Goal: Find specific page/section: Find specific page/section

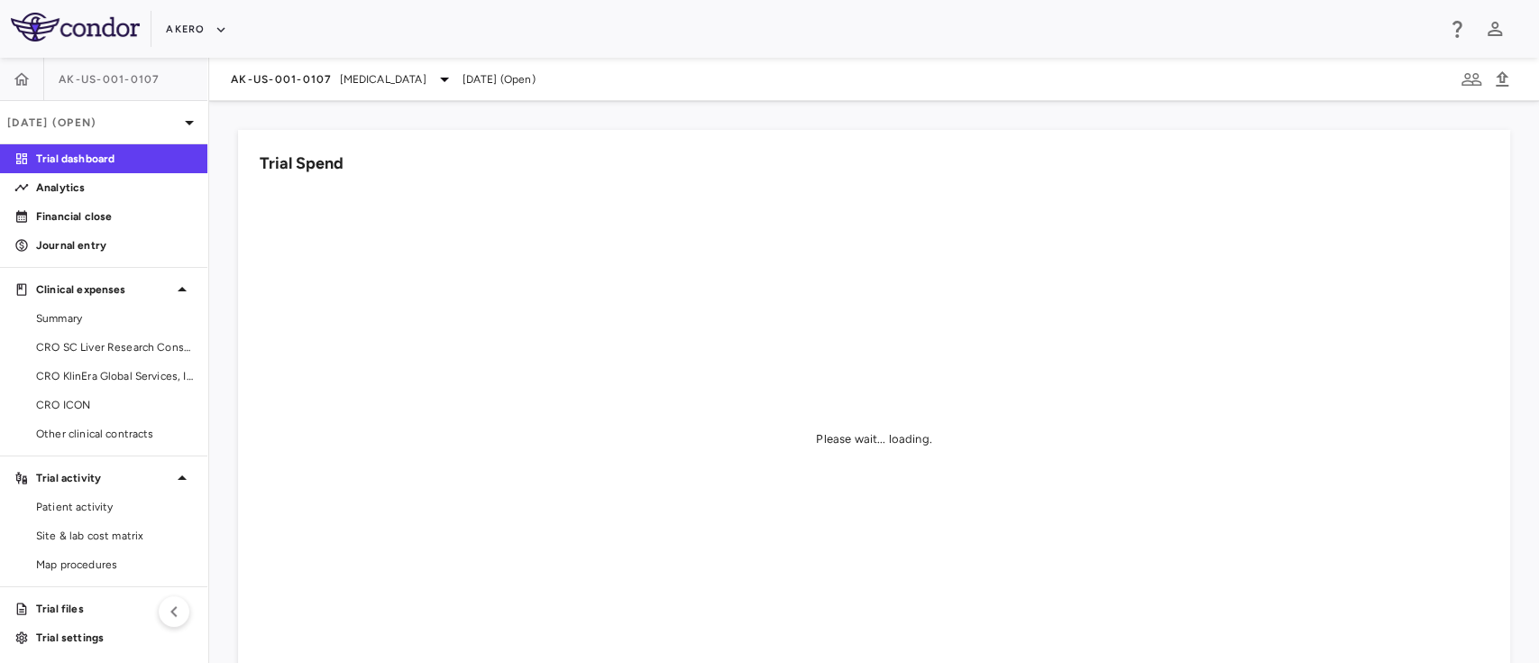
scroll to position [3, 0]
click at [87, 308] on span "Summary" at bounding box center [114, 315] width 157 height 16
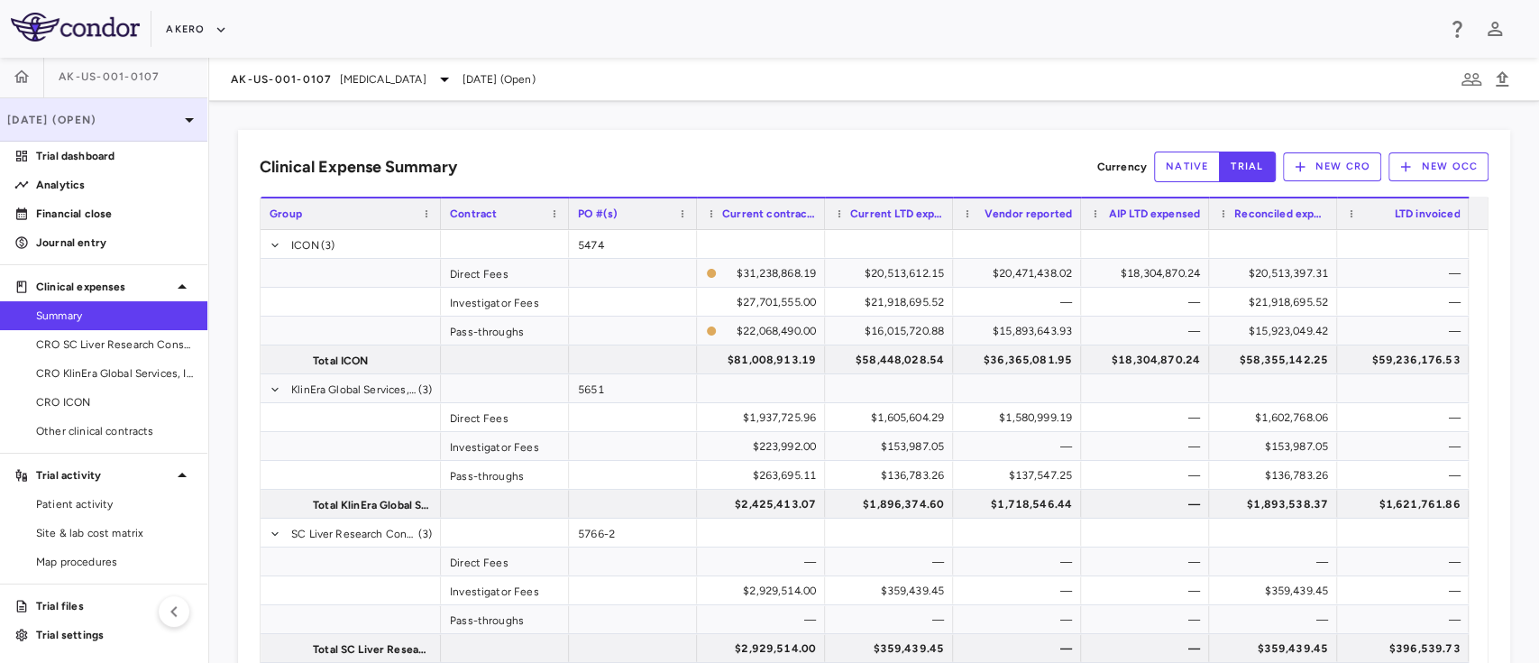
click at [124, 119] on p "[DATE] (Open)" at bounding box center [92, 120] width 171 height 16
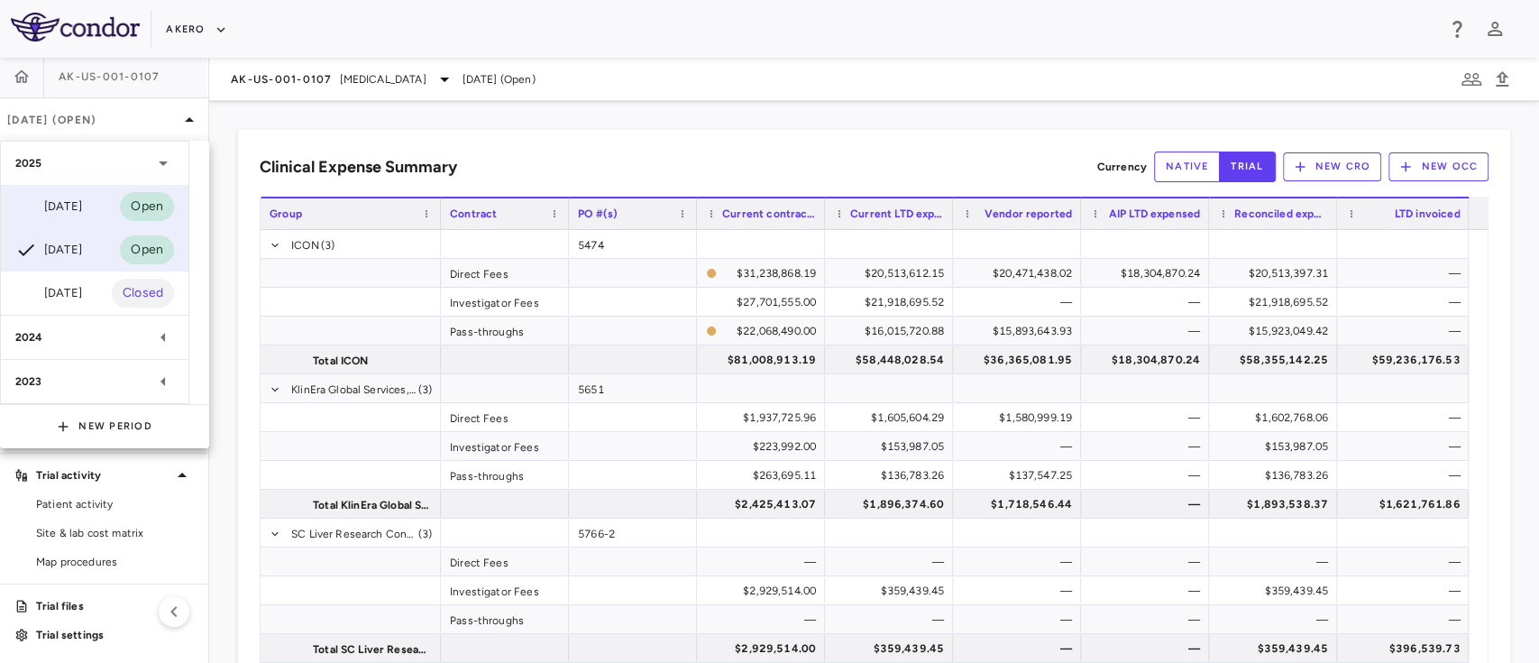
click at [97, 201] on div "[DATE] Open" at bounding box center [95, 206] width 188 height 43
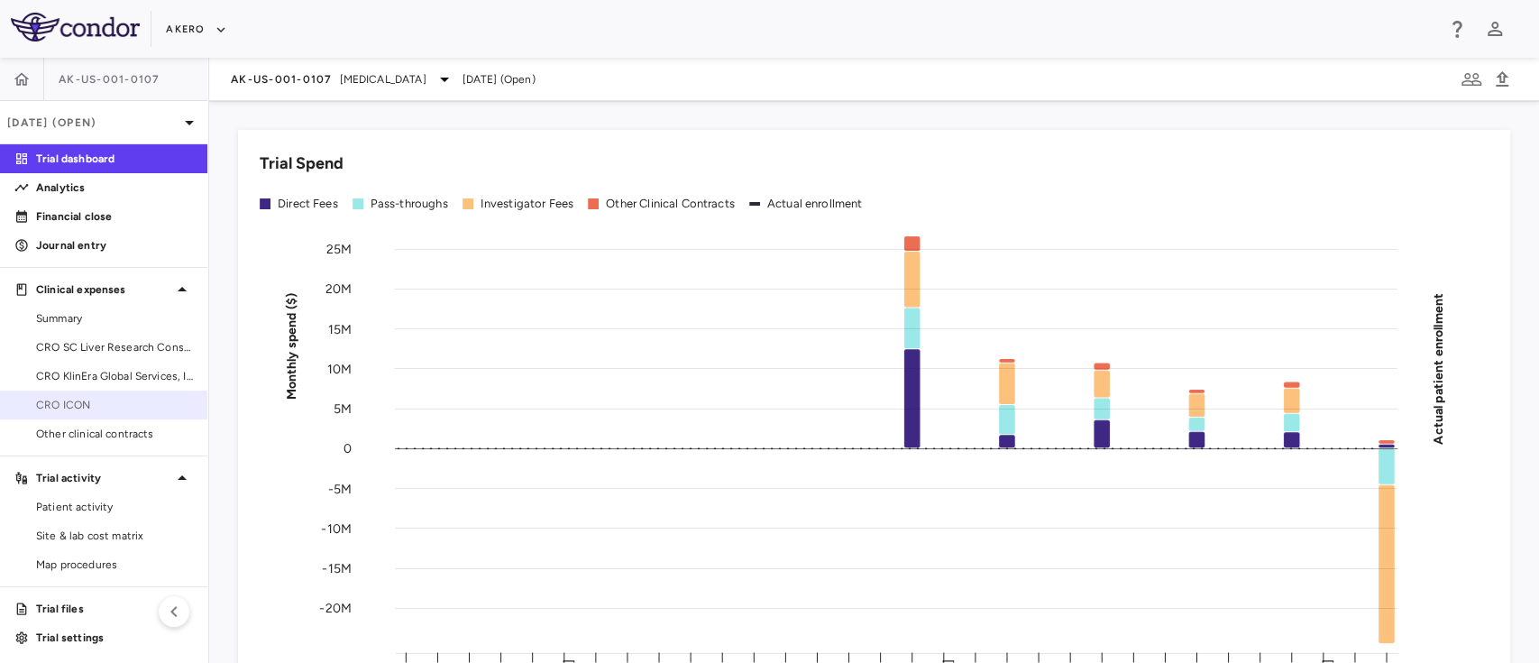
click at [76, 392] on link "CRO ICON" at bounding box center [103, 404] width 207 height 27
